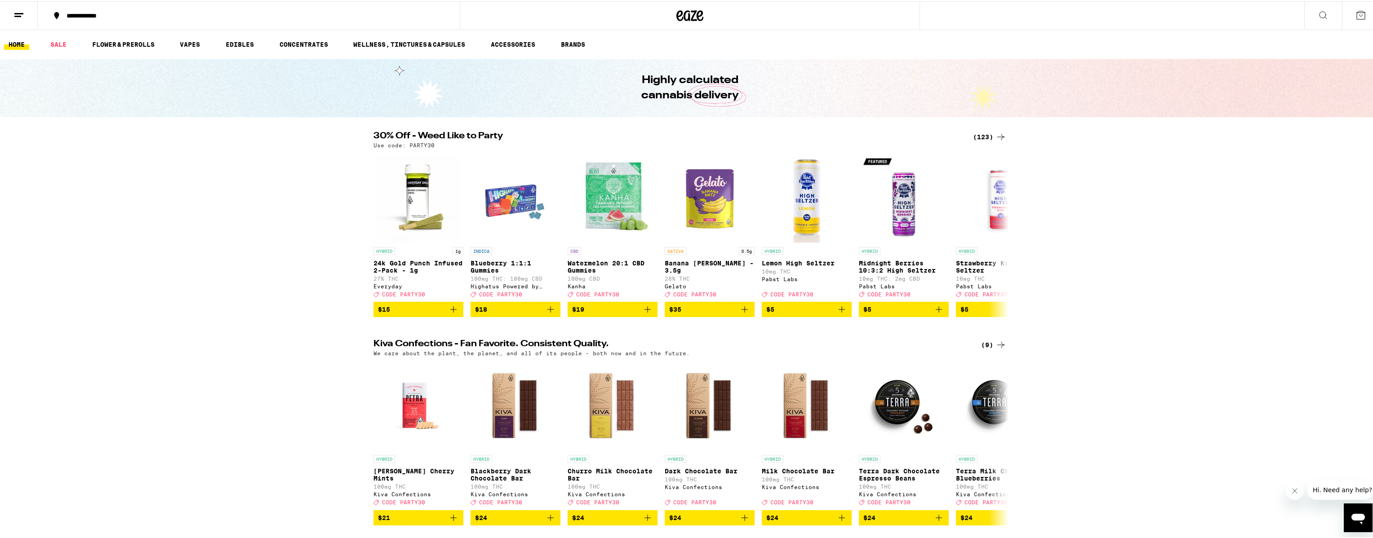
scroll to position [2, 0]
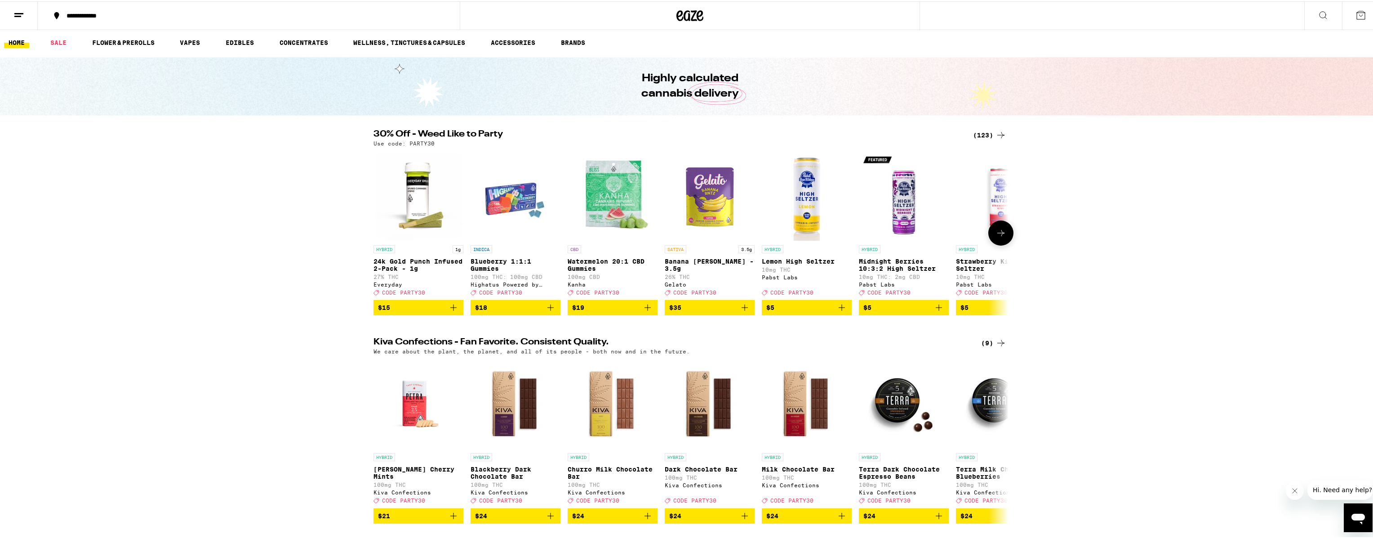
click at [729, 192] on img "Open page for Banana Runtz - 3.5g from Gelato" at bounding box center [710, 195] width 90 height 90
click at [991, 131] on div "(123)" at bounding box center [989, 134] width 33 height 11
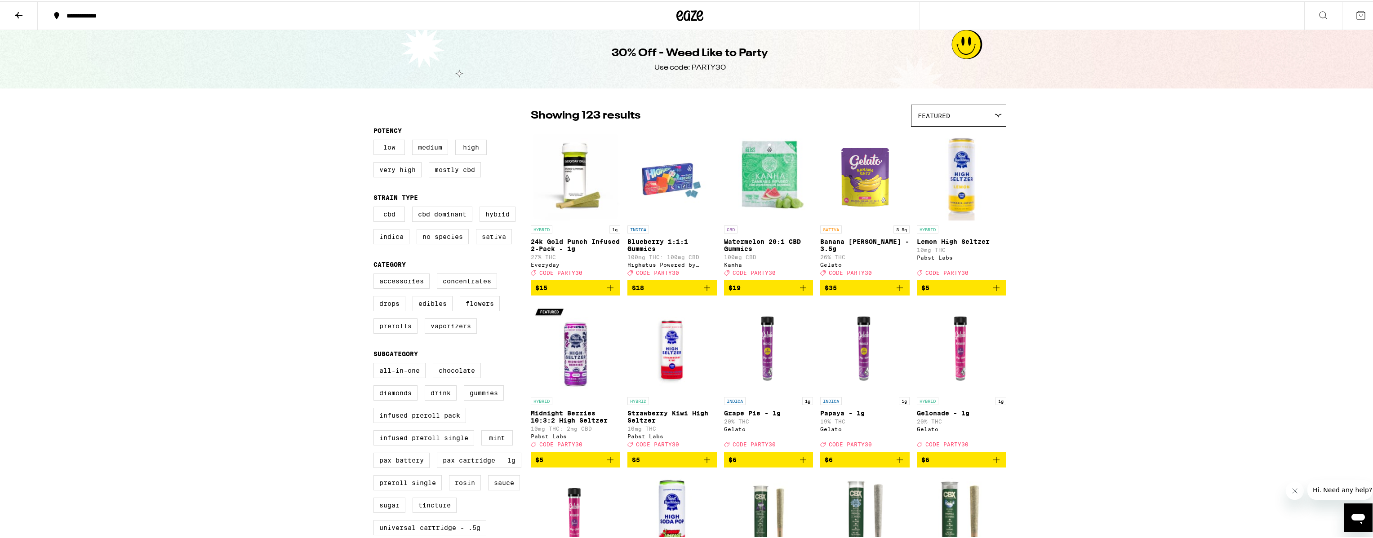
click at [493, 243] on label "Sativa" at bounding box center [494, 235] width 36 height 15
click at [376, 207] on input "Sativa" at bounding box center [375, 207] width 0 height 0
checkbox input "true"
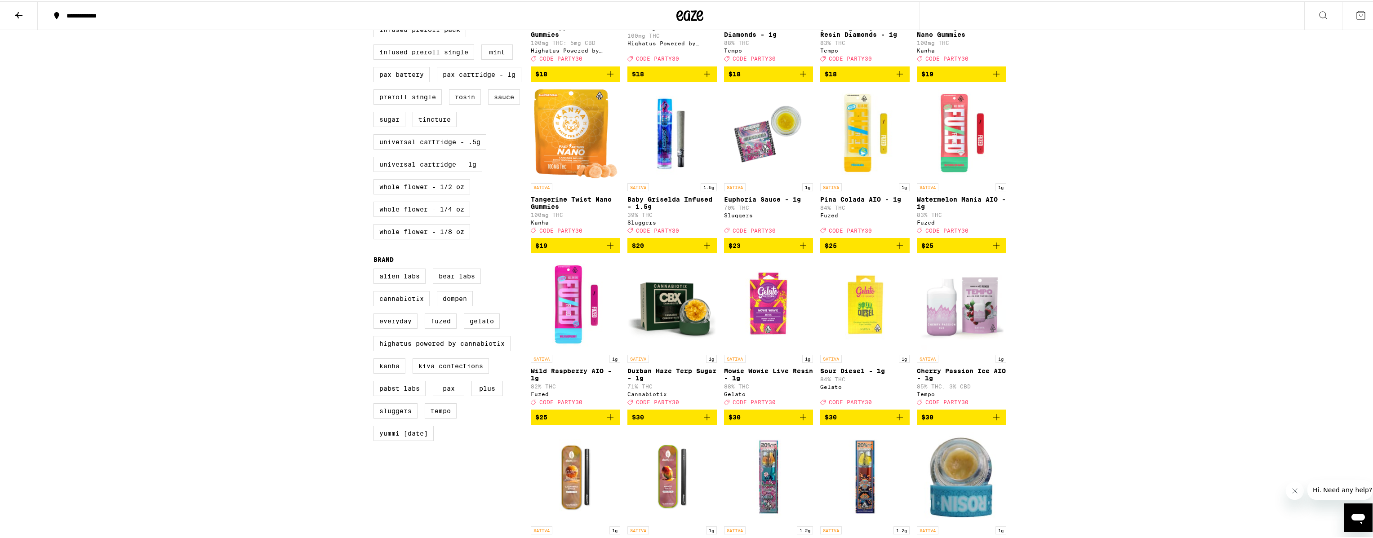
scroll to position [384, 0]
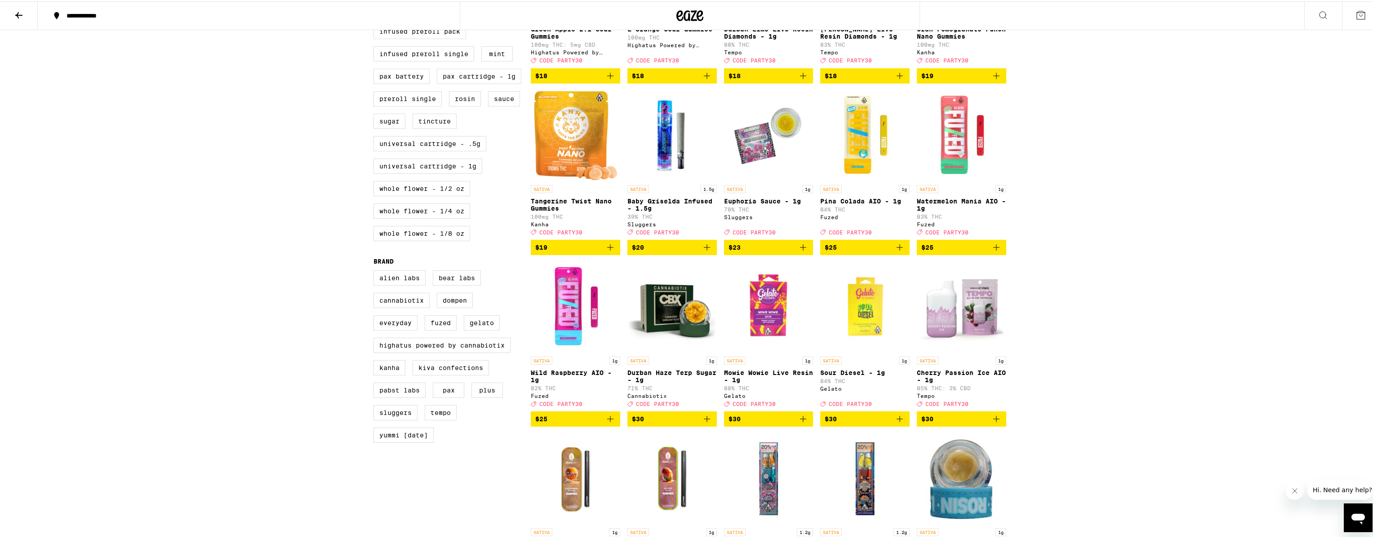
click at [691, 252] on span "$20" at bounding box center [672, 246] width 80 height 11
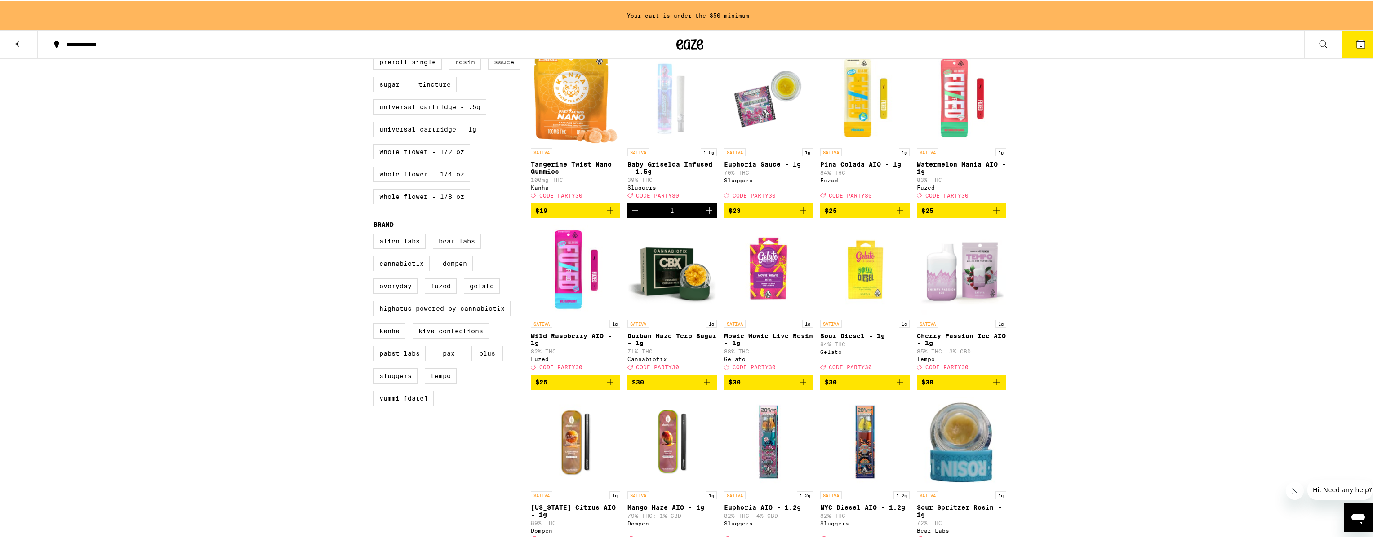
scroll to position [452, 0]
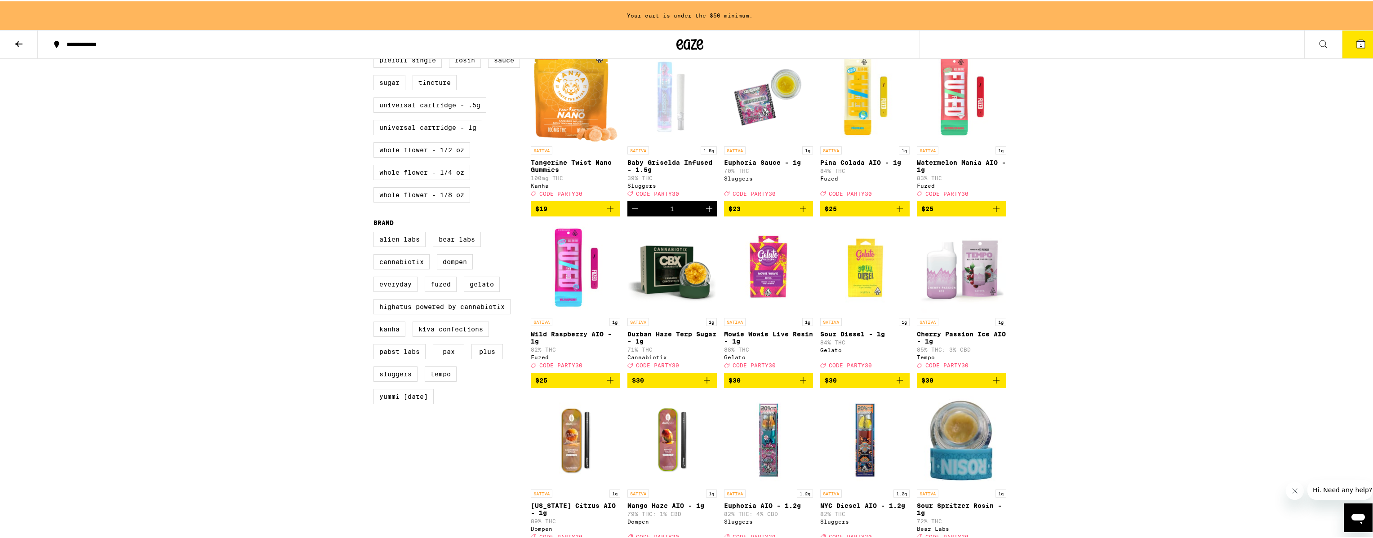
click at [991, 213] on icon "Add to bag" at bounding box center [996, 207] width 11 height 11
click at [894, 213] on icon "Add to bag" at bounding box center [899, 207] width 11 height 11
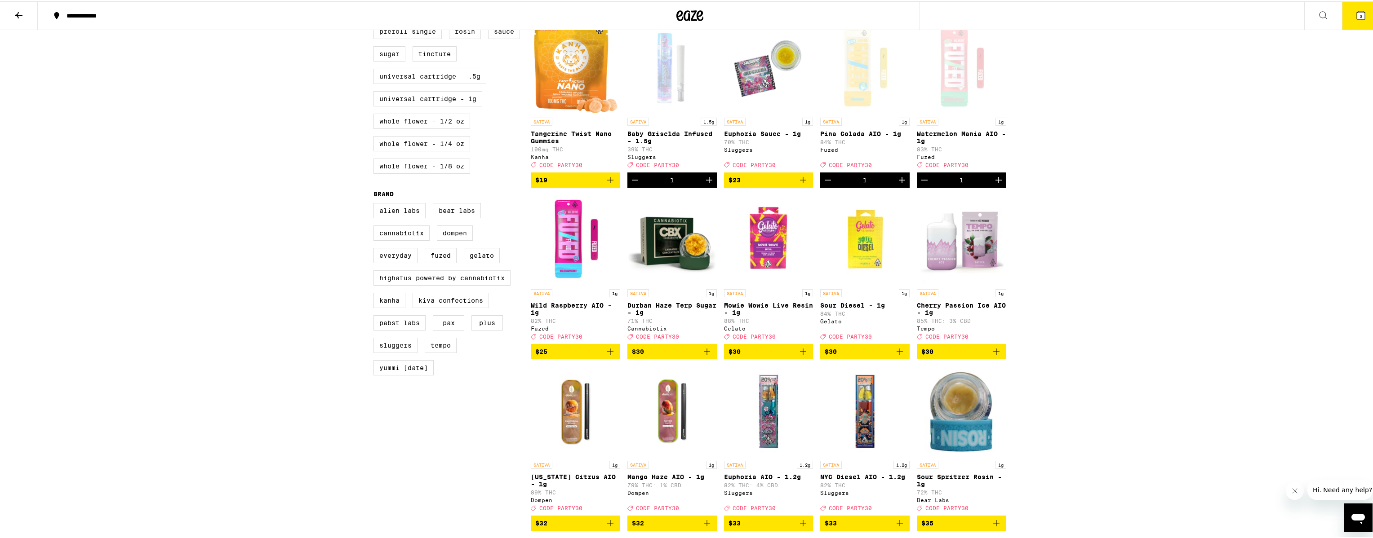
scroll to position [423, 0]
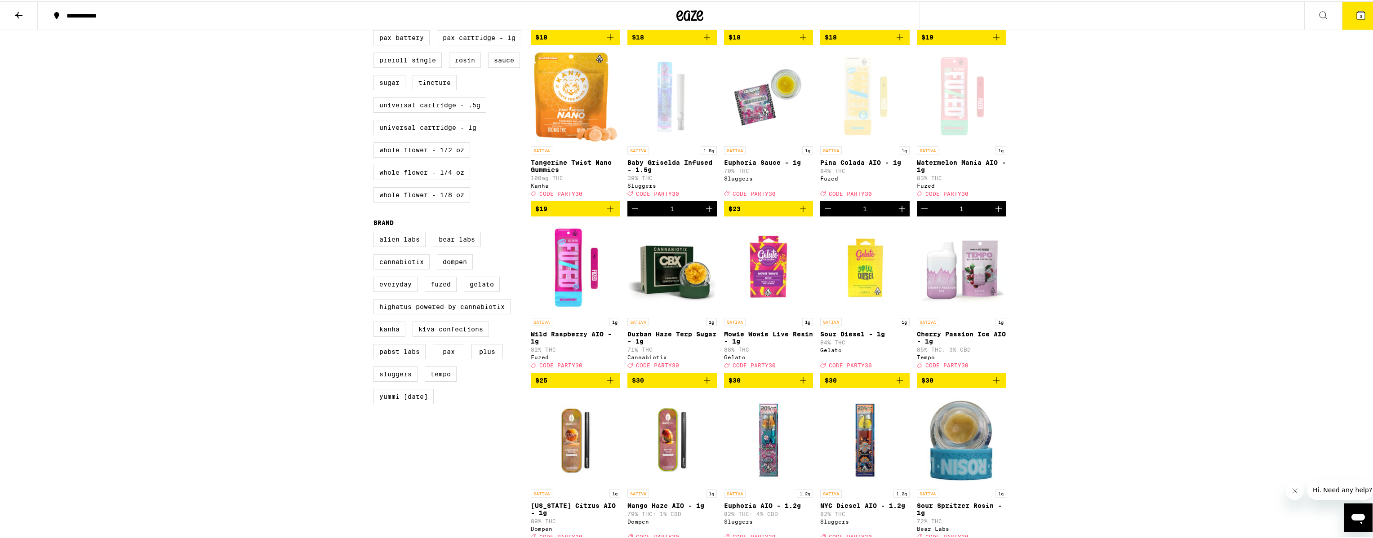
click at [608, 385] on icon "Add to bag" at bounding box center [610, 379] width 11 height 11
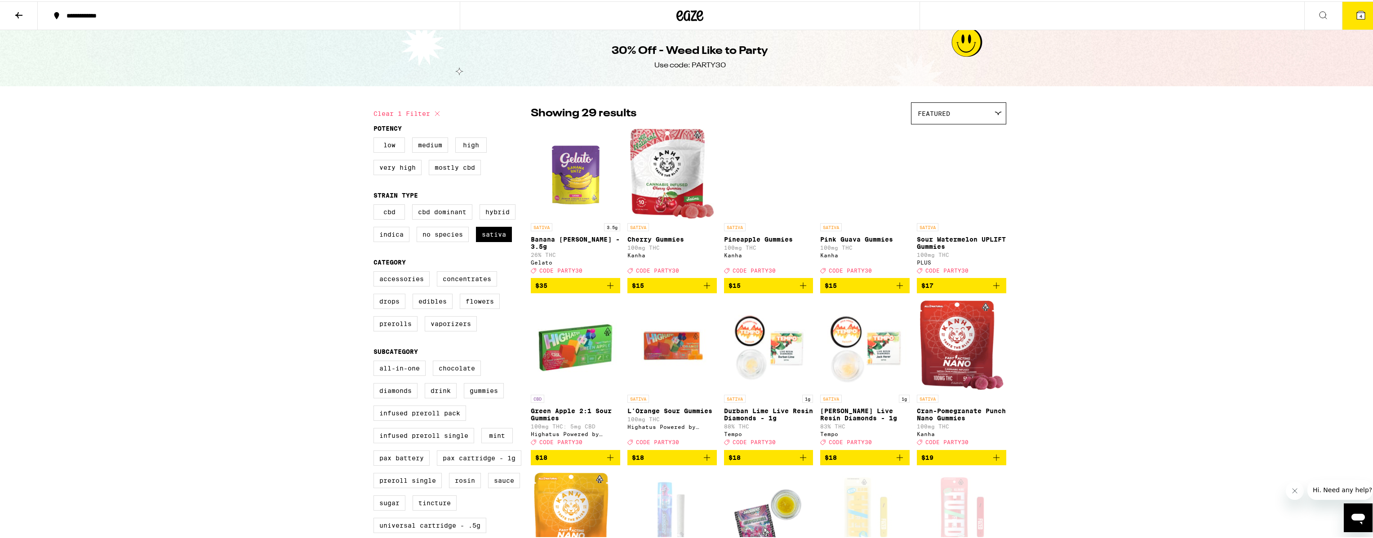
scroll to position [0, 0]
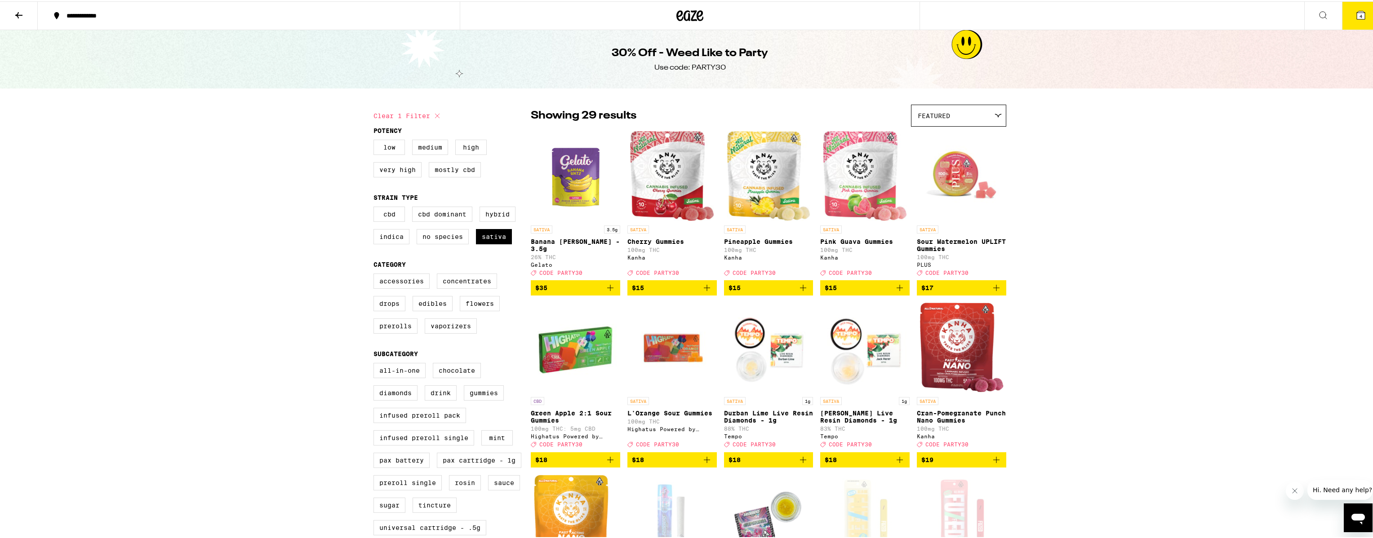
click at [13, 13] on icon at bounding box center [18, 14] width 11 height 11
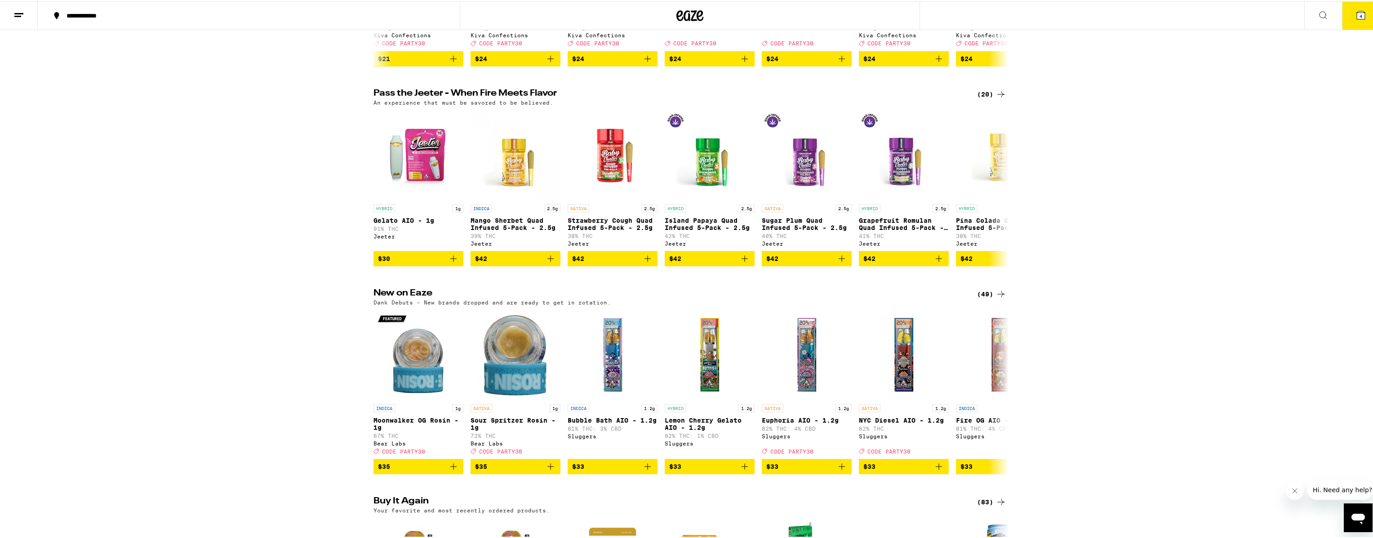
scroll to position [438, 0]
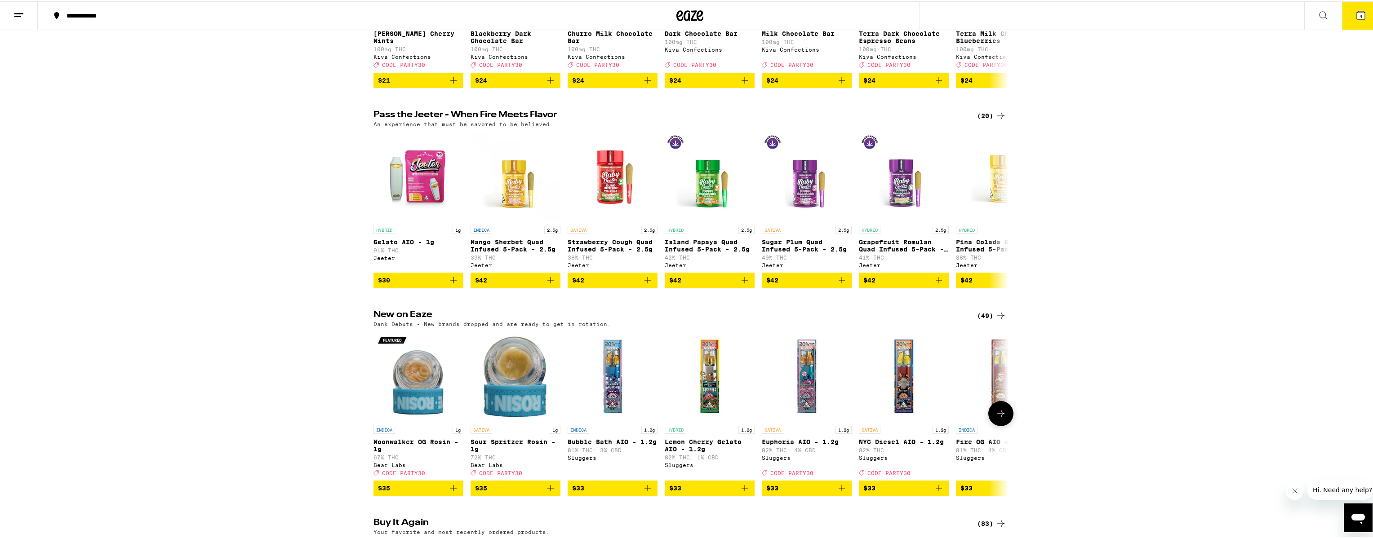
click at [809, 377] on img "Open page for Euphoria AIO - 1.2g from Sluggers" at bounding box center [807, 375] width 90 height 90
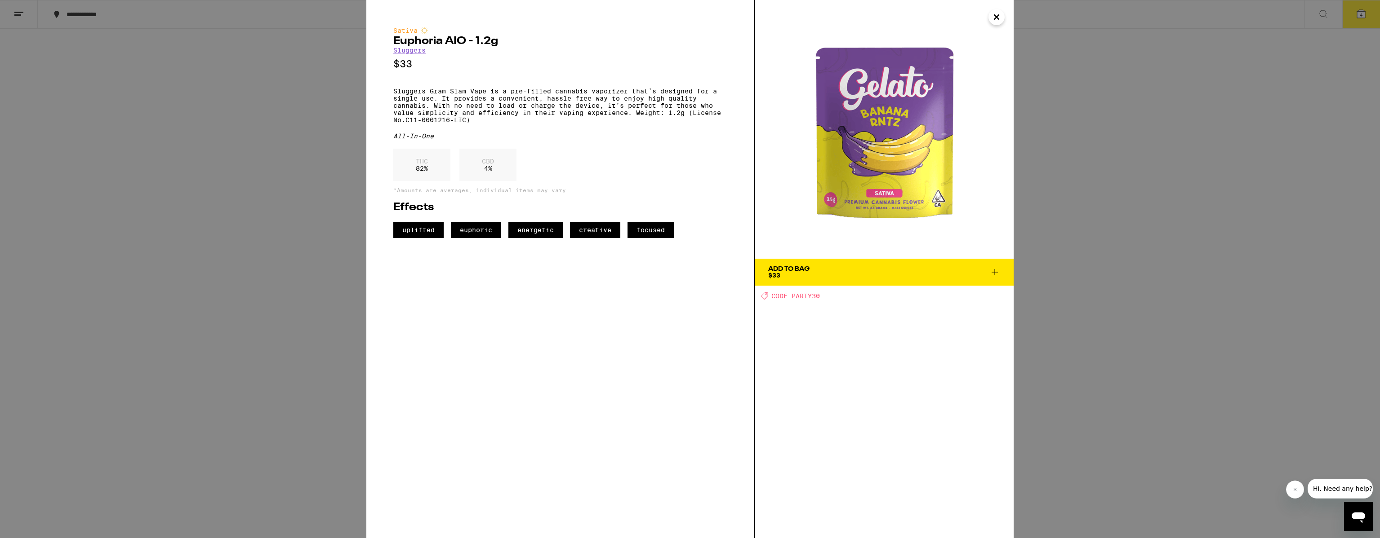
click at [997, 18] on icon "Close" at bounding box center [996, 17] width 4 height 4
